Goal: Task Accomplishment & Management: Use online tool/utility

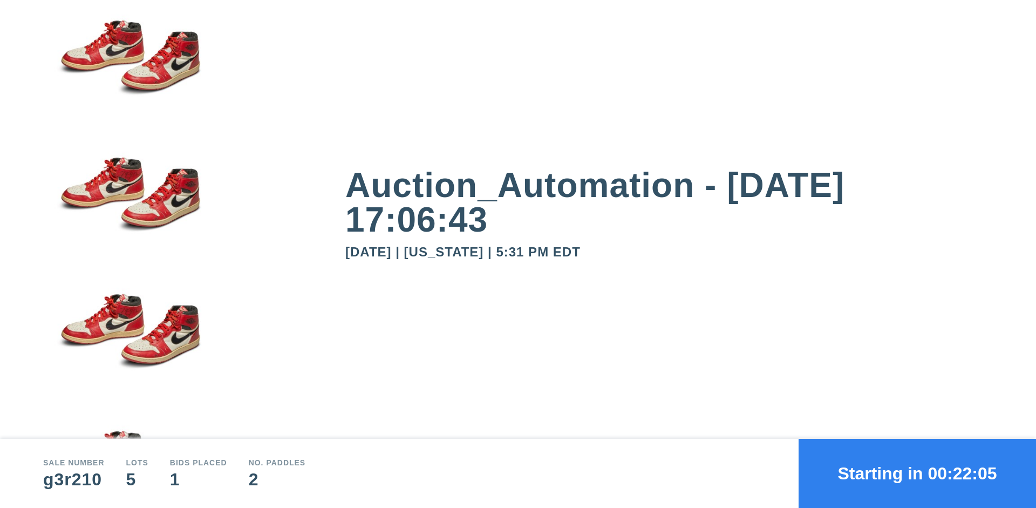
click at [917, 473] on button "Starting in 00:22:05" at bounding box center [916, 472] width 237 height 69
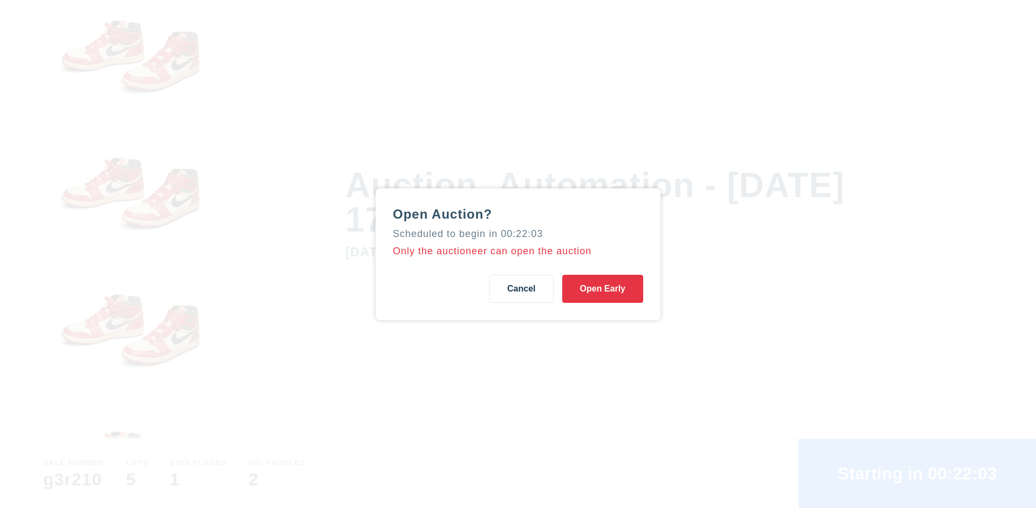
click at [602, 288] on button "Open Early" at bounding box center [602, 289] width 81 height 28
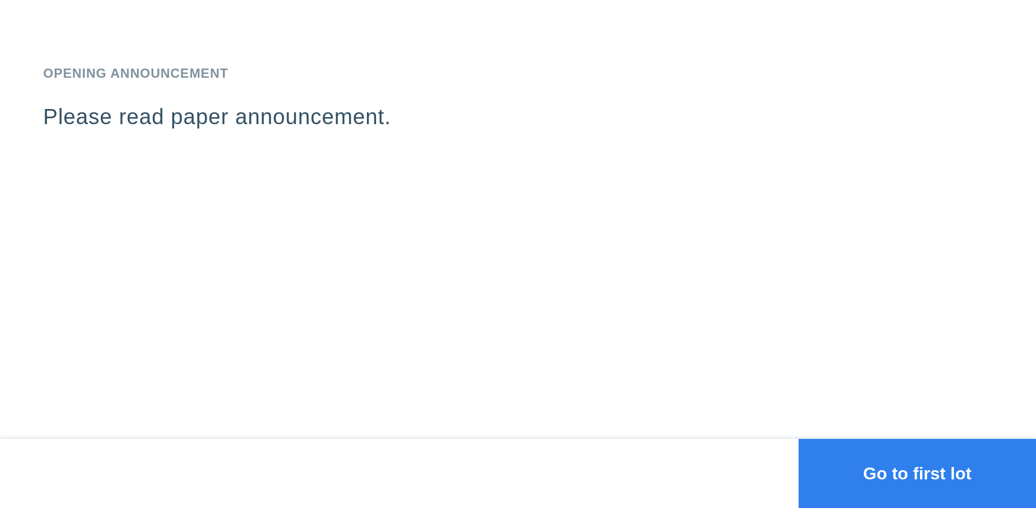
click at [917, 473] on button "Go to first lot" at bounding box center [916, 472] width 237 height 69
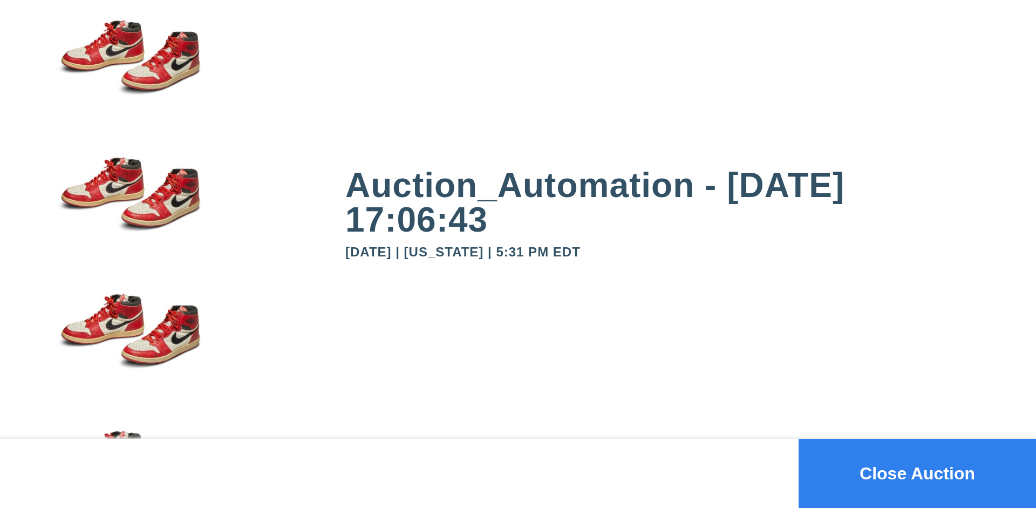
click at [917, 473] on button "Close Auction" at bounding box center [916, 472] width 237 height 69
